Goal: Task Accomplishment & Management: Use online tool/utility

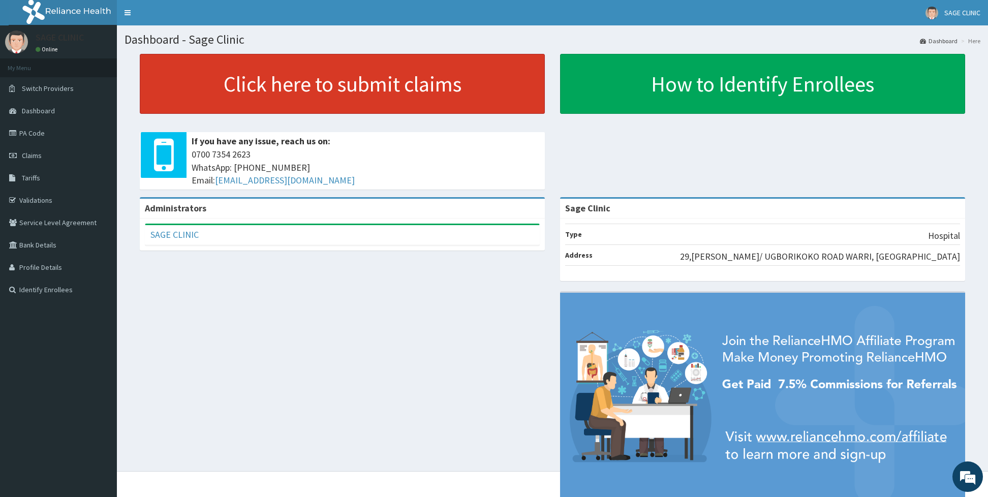
click at [268, 88] on link "Click here to submit claims" at bounding box center [342, 84] width 405 height 60
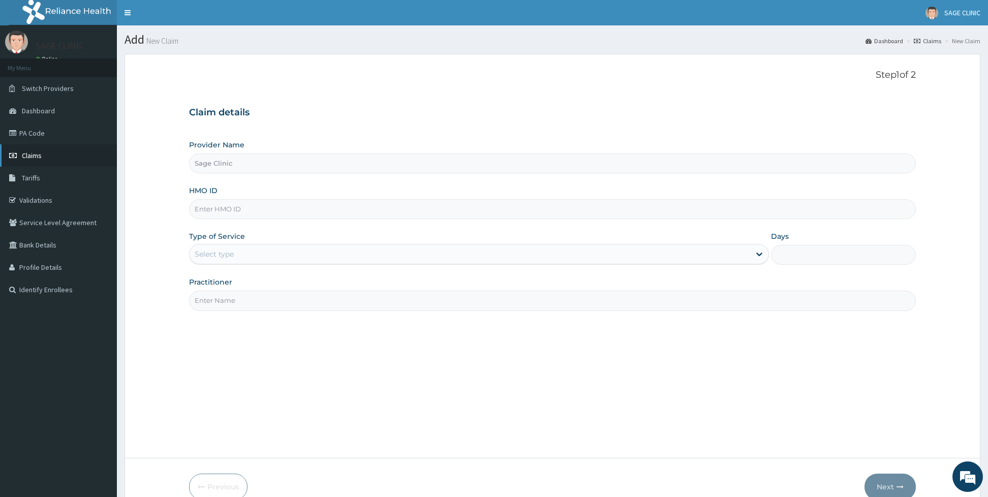
click at [56, 152] on link "Claims" at bounding box center [58, 155] width 117 height 22
click at [44, 128] on link "PA Code" at bounding box center [58, 133] width 117 height 22
